Goal: Contribute content: Contribute content

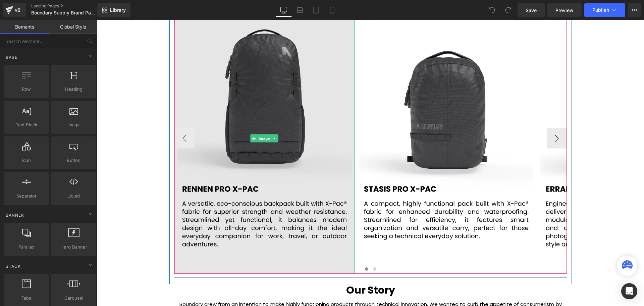
scroll to position [1107, 0]
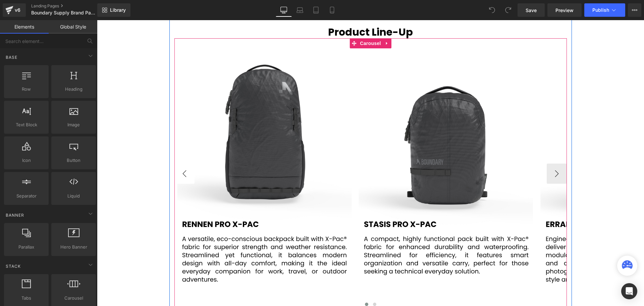
click at [187, 169] on button "‹" at bounding box center [184, 173] width 20 height 20
click at [264, 173] on span "Image" at bounding box center [264, 173] width 14 height 8
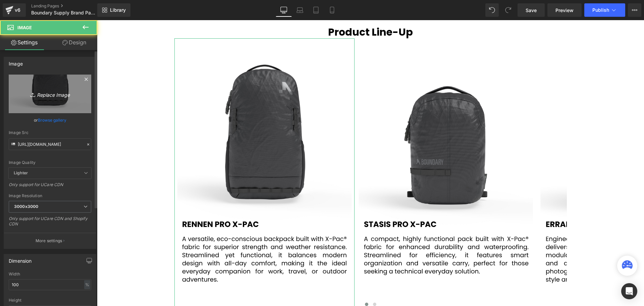
click at [52, 96] on icon "Replace Image" at bounding box center [50, 94] width 54 height 8
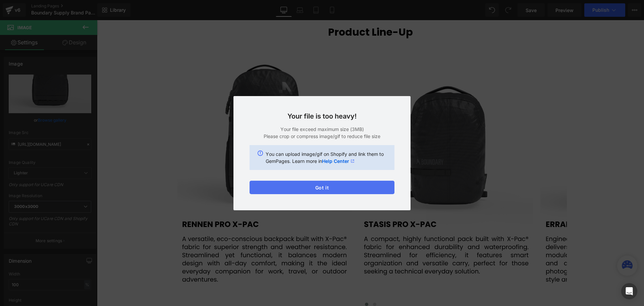
click at [322, 186] on button "Got it" at bounding box center [322, 186] width 145 height 13
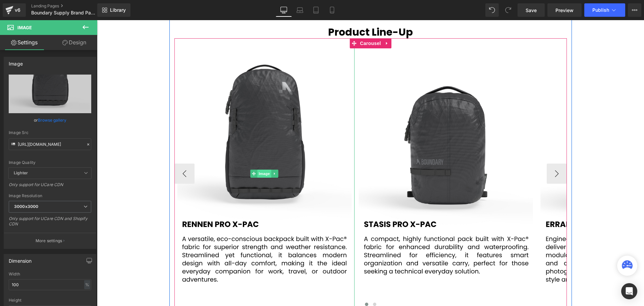
click at [261, 173] on span "Image" at bounding box center [264, 173] width 14 height 8
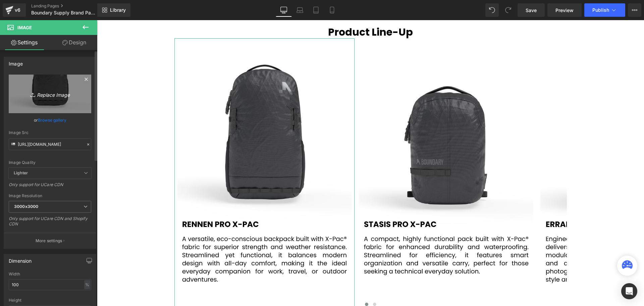
click at [53, 94] on icon "Replace Image" at bounding box center [50, 94] width 54 height 8
type input "C:\fakepath\1.svg"
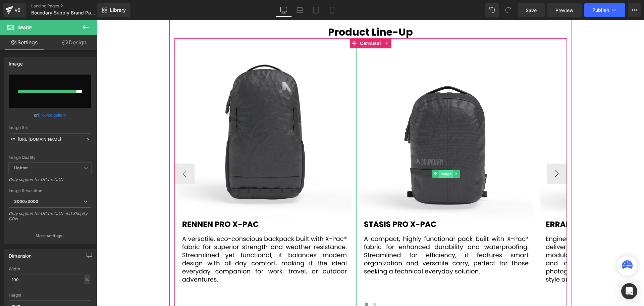
click at [441, 171] on span "Image" at bounding box center [446, 174] width 14 height 8
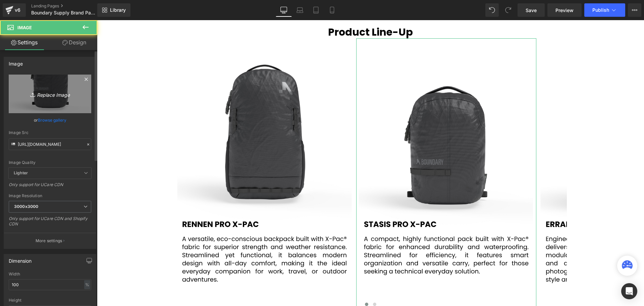
click at [49, 98] on icon "Replace Image" at bounding box center [50, 94] width 54 height 8
type input "C:\fakepath\2.svg"
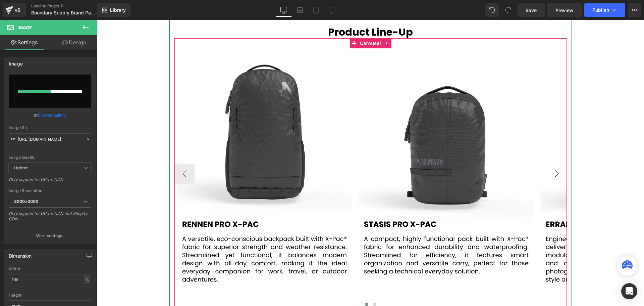
click at [554, 174] on button "›" at bounding box center [557, 173] width 20 height 20
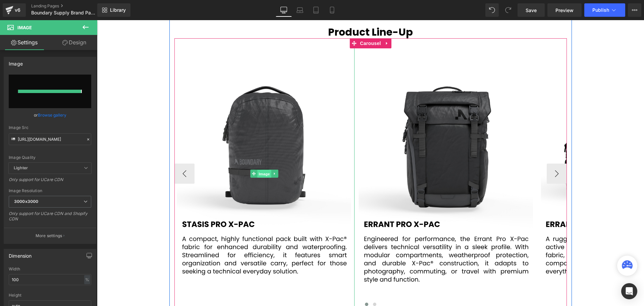
click at [268, 173] on span "Image" at bounding box center [264, 174] width 14 height 8
type input "[URL][DOMAIN_NAME]"
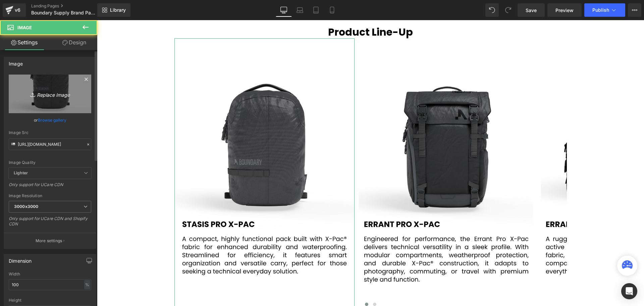
click at [52, 93] on icon "Replace Image" at bounding box center [50, 94] width 54 height 8
type input "C:\fakepath\3.svg"
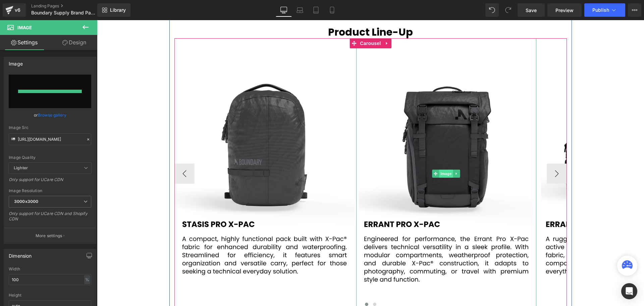
type input "[URL][DOMAIN_NAME]"
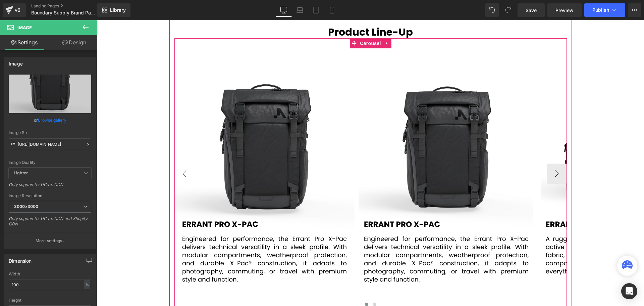
click at [185, 172] on button "‹" at bounding box center [184, 173] width 20 height 20
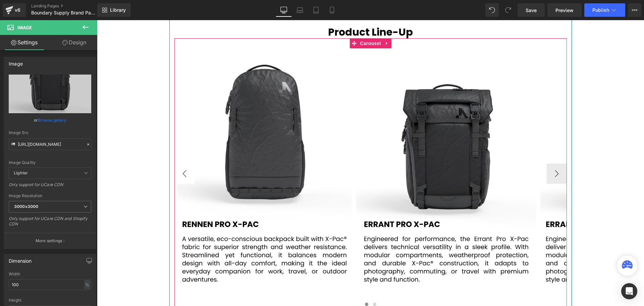
click at [185, 171] on button "‹" at bounding box center [184, 173] width 20 height 20
click at [185, 174] on button "‹" at bounding box center [184, 173] width 20 height 20
click at [550, 169] on button "›" at bounding box center [557, 173] width 20 height 20
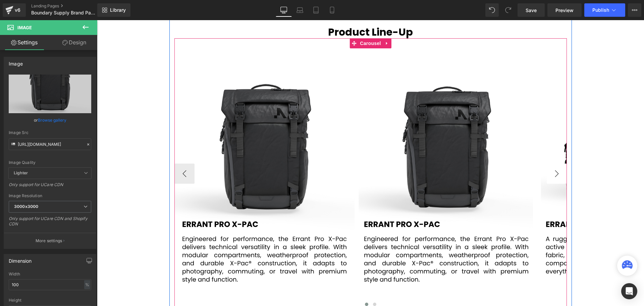
click at [550, 169] on button "›" at bounding box center [557, 173] width 20 height 20
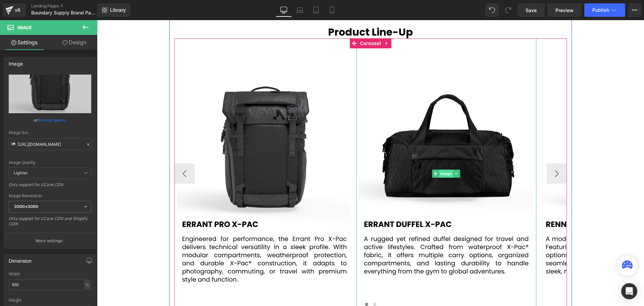
click at [443, 177] on span "Image" at bounding box center [446, 173] width 14 height 8
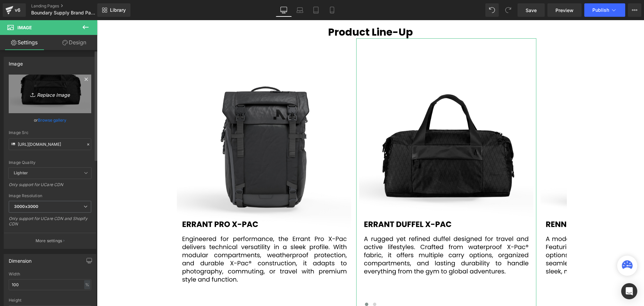
click at [54, 95] on icon "Replace Image" at bounding box center [50, 94] width 54 height 8
type input "C:\fakepath\4.svg"
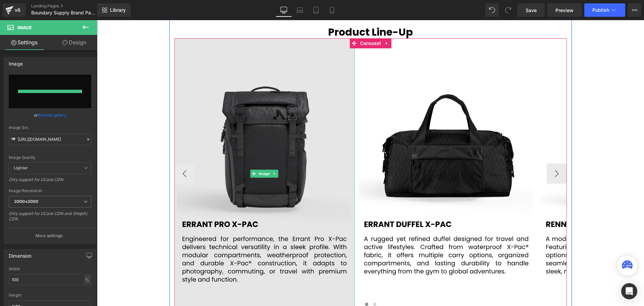
type input "[URL][DOMAIN_NAME]"
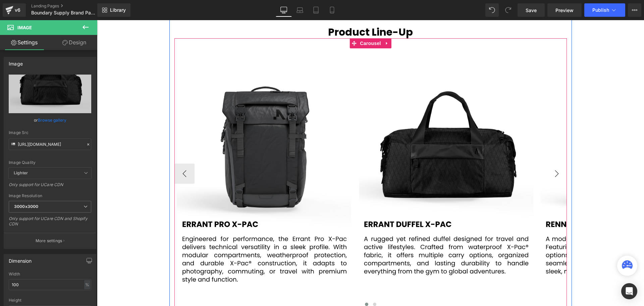
click at [552, 173] on button "›" at bounding box center [557, 173] width 20 height 20
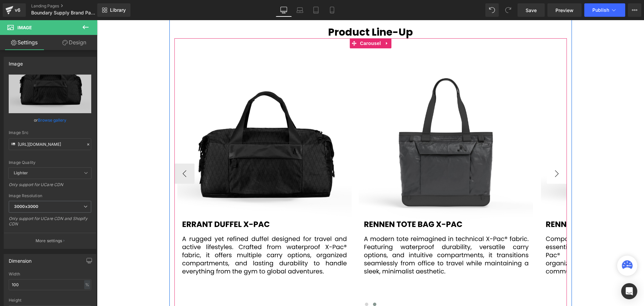
click at [552, 173] on button "›" at bounding box center [557, 173] width 20 height 20
click at [554, 170] on button "›" at bounding box center [557, 173] width 20 height 20
click at [442, 171] on span "Image" at bounding box center [446, 173] width 14 height 8
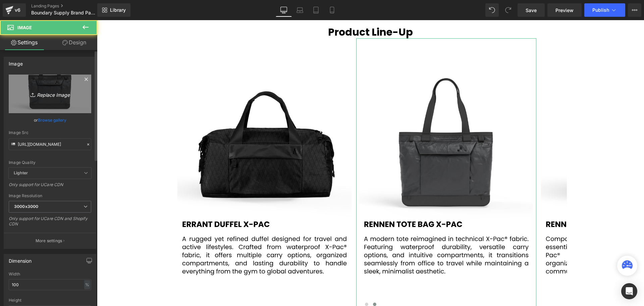
click at [38, 96] on icon "Replace Image" at bounding box center [50, 94] width 54 height 8
type input "C:\fakepath\5.svg"
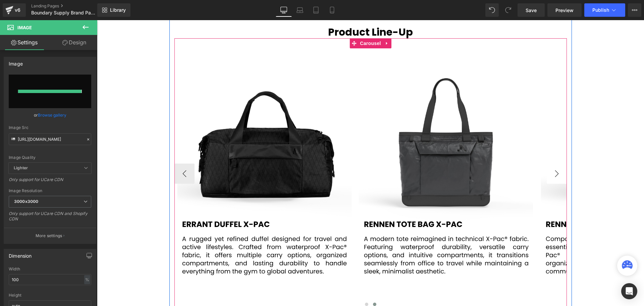
type input "[URL][DOMAIN_NAME]"
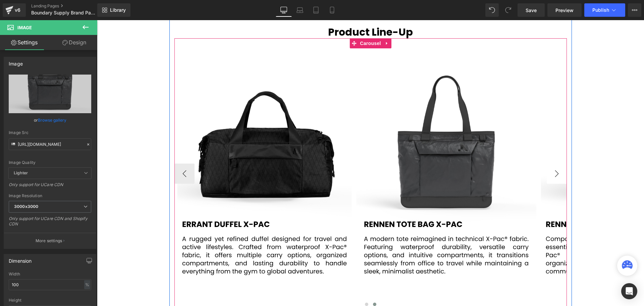
click at [555, 176] on button "›" at bounding box center [557, 173] width 20 height 20
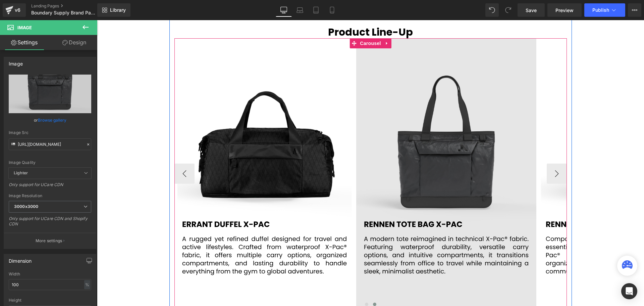
drag, startPoint x: 552, startPoint y: 169, endPoint x: 518, endPoint y: 172, distance: 34.7
click at [552, 169] on button "›" at bounding box center [557, 173] width 20 height 20
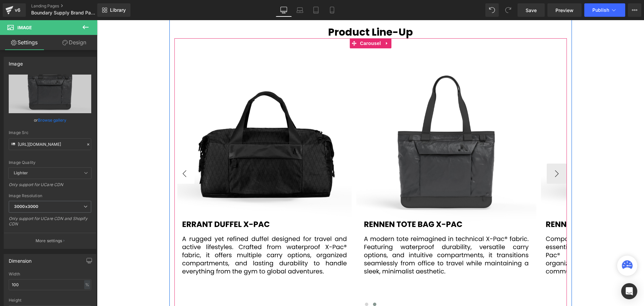
click at [186, 172] on button "‹" at bounding box center [184, 173] width 20 height 20
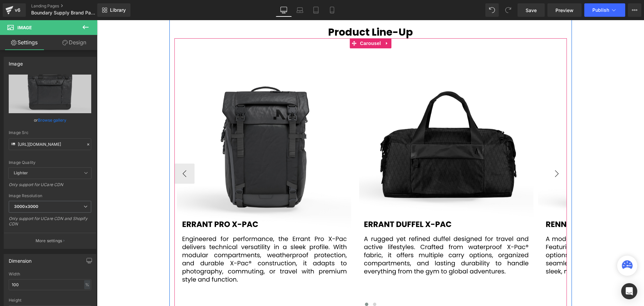
click at [554, 175] on button "›" at bounding box center [557, 173] width 20 height 20
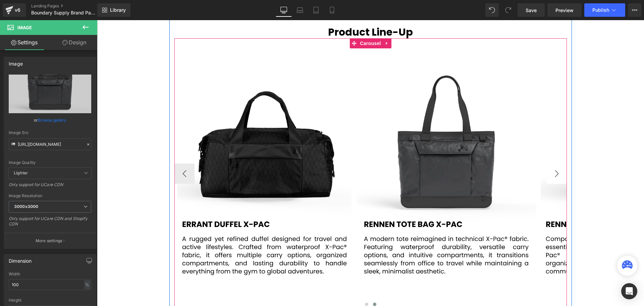
click at [554, 175] on button "›" at bounding box center [557, 173] width 20 height 20
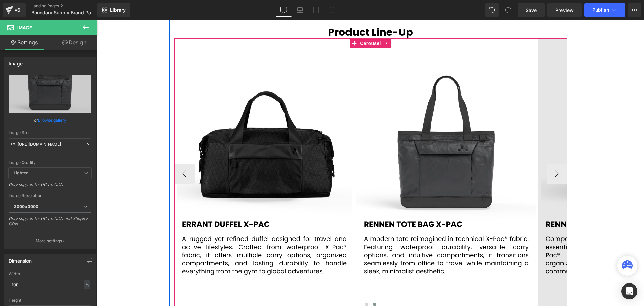
click at [550, 145] on img at bounding box center [628, 173] width 180 height 270
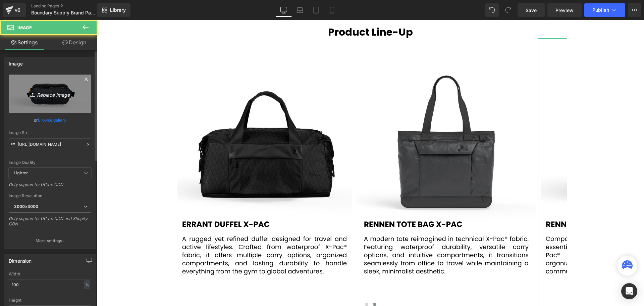
click at [57, 96] on icon "Replace Image" at bounding box center [50, 94] width 54 height 8
type input "C:\fakepath\6.svg"
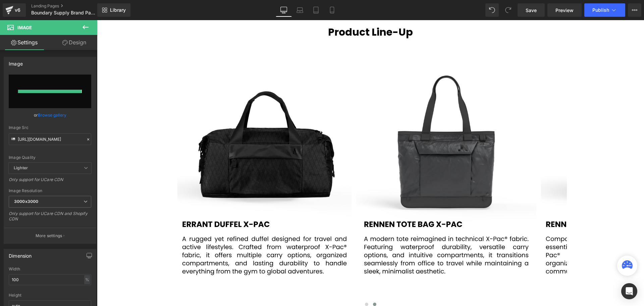
type input "[URL][DOMAIN_NAME]"
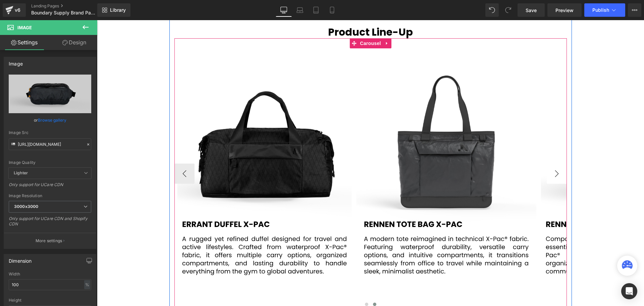
click at [559, 175] on button "›" at bounding box center [557, 173] width 20 height 20
click at [556, 172] on button "›" at bounding box center [557, 173] width 20 height 20
click at [180, 167] on button "‹" at bounding box center [184, 173] width 20 height 20
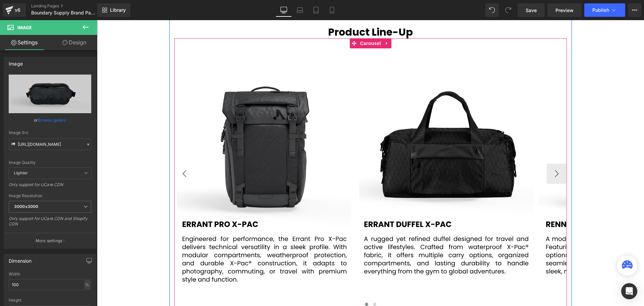
click at [180, 169] on button "‹" at bounding box center [184, 173] width 20 height 20
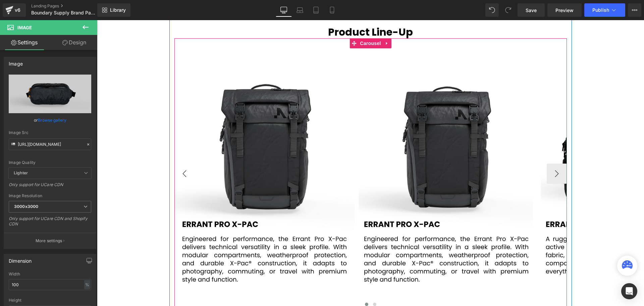
click at [180, 169] on button "‹" at bounding box center [184, 173] width 20 height 20
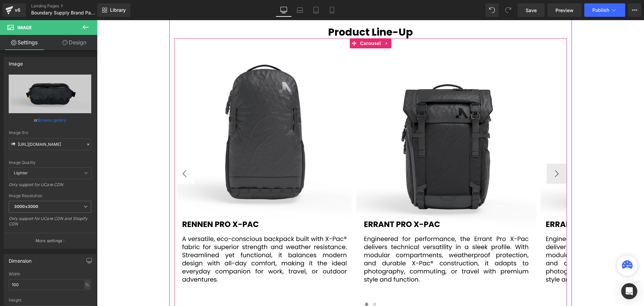
click at [180, 169] on button "‹" at bounding box center [184, 173] width 20 height 20
click at [179, 169] on button "‹" at bounding box center [184, 173] width 20 height 20
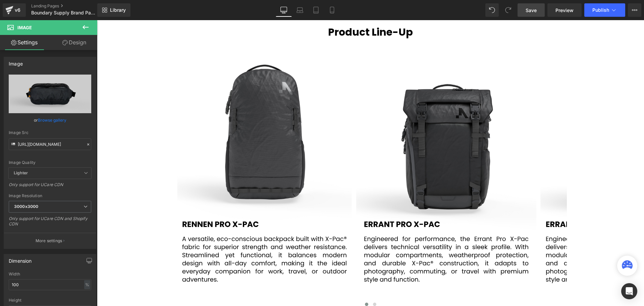
click at [530, 12] on span "Save" at bounding box center [531, 10] width 11 height 7
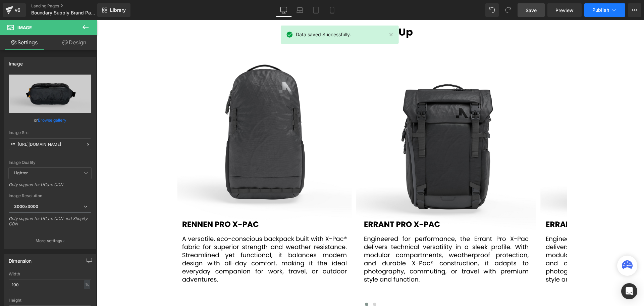
click at [598, 11] on span "Publish" at bounding box center [600, 9] width 17 height 5
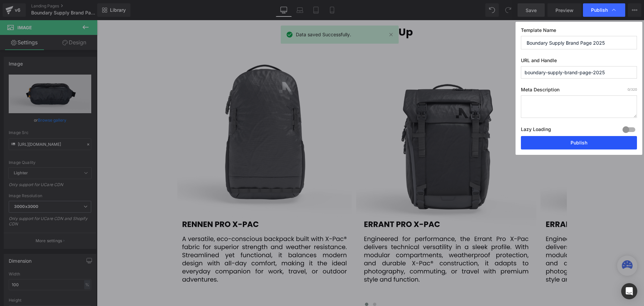
click at [582, 144] on button "Publish" at bounding box center [579, 142] width 116 height 13
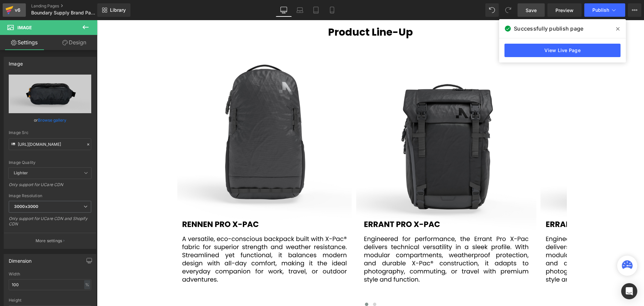
click at [15, 12] on div "v6" at bounding box center [17, 10] width 8 height 9
